Goal: Navigation & Orientation: Find specific page/section

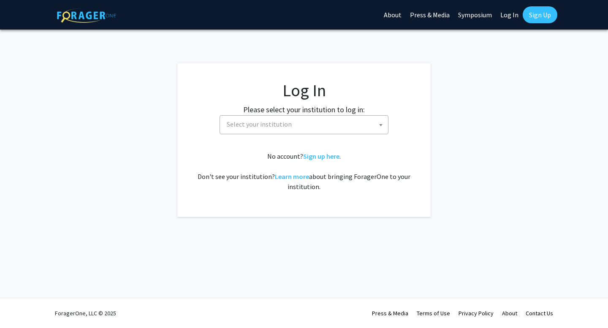
select select
click at [269, 130] on span "Select your institution" at bounding box center [305, 124] width 165 height 17
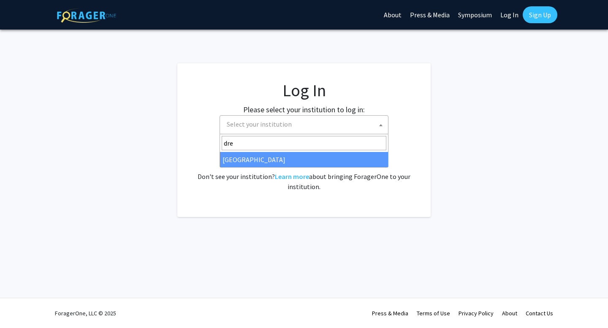
type input "dre"
select select "6"
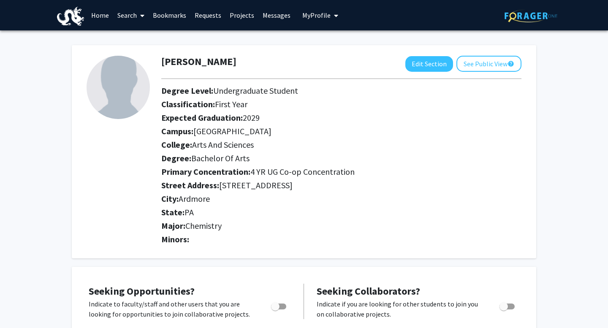
click at [103, 16] on link "Home" at bounding box center [100, 15] width 26 height 30
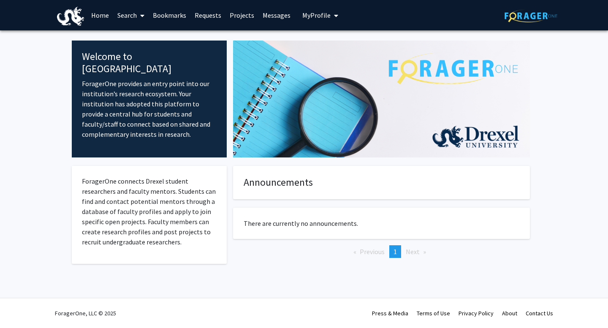
click at [136, 14] on link "Search" at bounding box center [130, 15] width 35 height 30
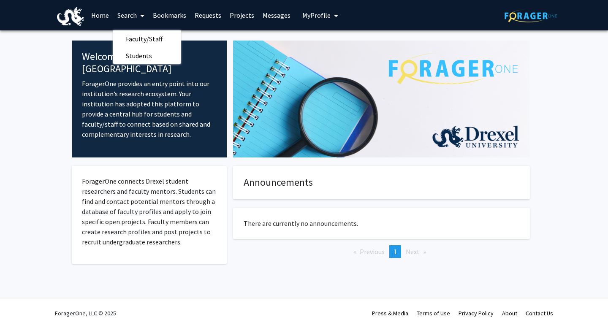
click at [59, 111] on fg-internal-home-page "Welcome to ForagerOne ForagerOne provides an entry point into our institution’s…" at bounding box center [304, 162] width 608 height 264
